Goal: Information Seeking & Learning: Understand process/instructions

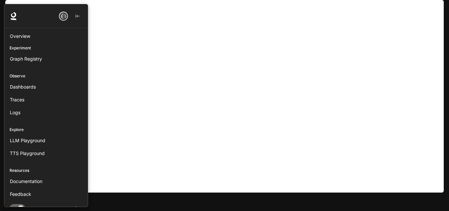
click at [3, 7] on div at bounding box center [2, 105] width 4 height 203
click at [26, 176] on link "Documentation" at bounding box center [46, 181] width 78 height 12
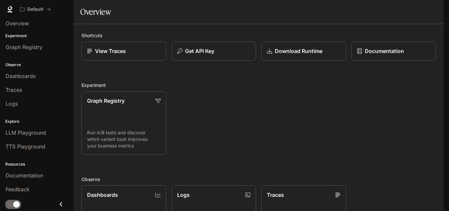
scroll to position [161, 0]
click at [41, 179] on link "Documentation" at bounding box center [37, 175] width 68 height 12
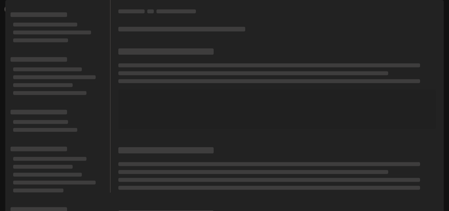
click at [10, 10] on icon at bounding box center [10, 8] width 4 height 5
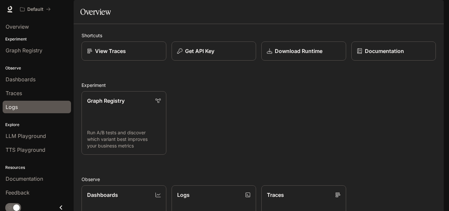
scroll to position [3, 0]
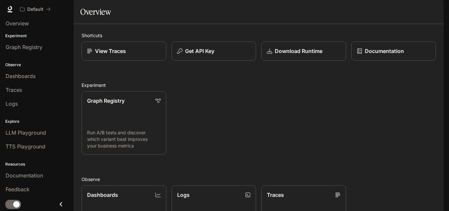
click at [430, 8] on img "button" at bounding box center [434, 9] width 9 height 9
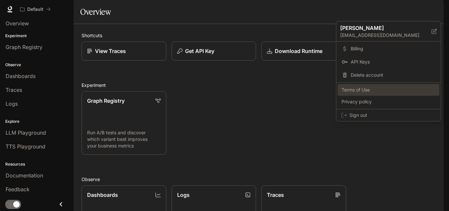
click at [359, 91] on span "Terms of Use" at bounding box center [389, 89] width 94 height 7
